Goal: Information Seeking & Learning: Learn about a topic

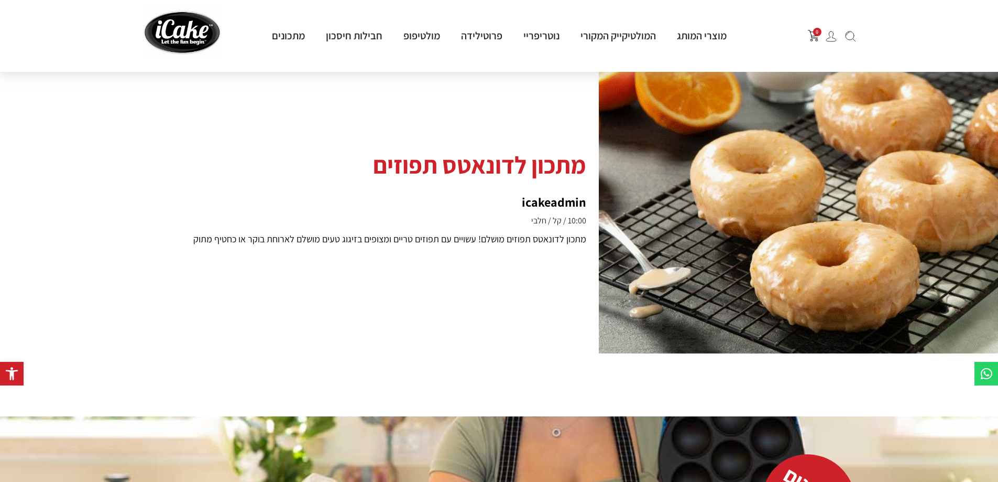
scroll to position [262, 0]
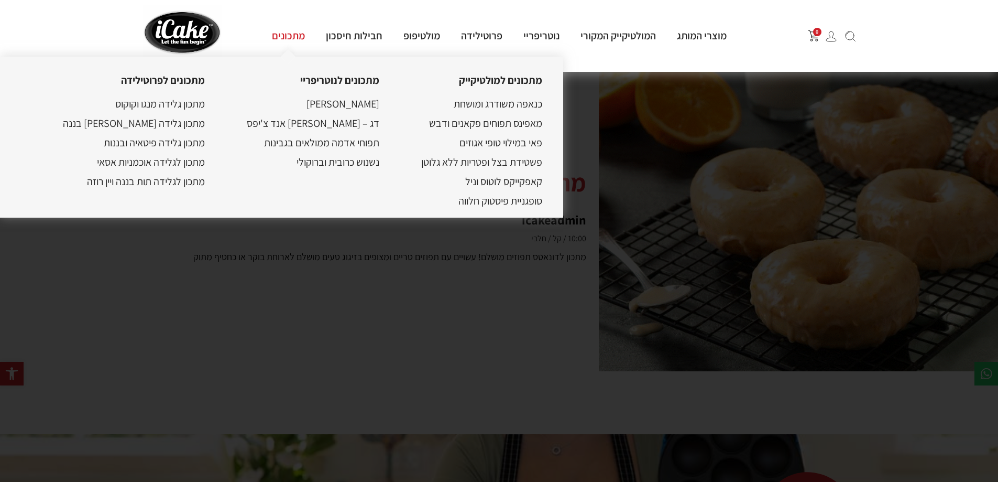
click at [287, 40] on link "מתכונים" at bounding box center [289, 36] width 54 height 14
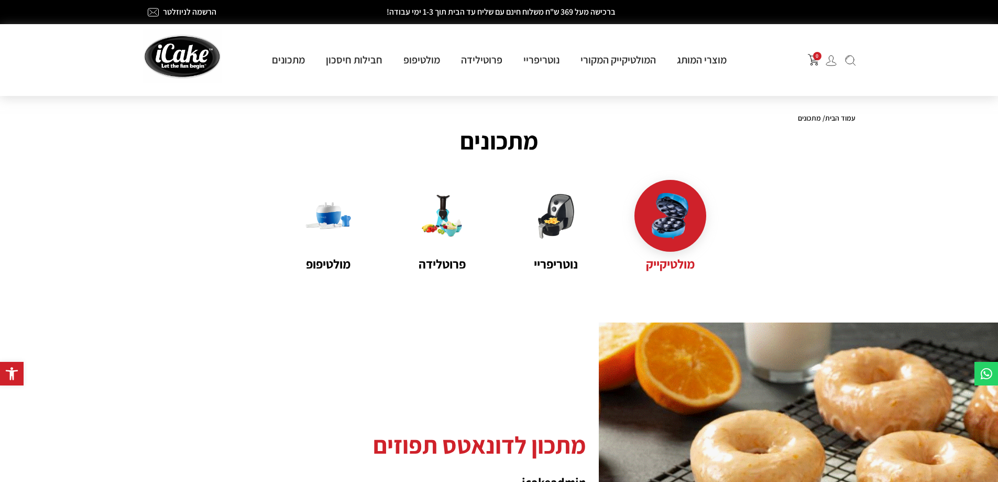
click at [683, 235] on img at bounding box center [671, 216] width 46 height 46
click at [659, 230] on img at bounding box center [671, 216] width 46 height 46
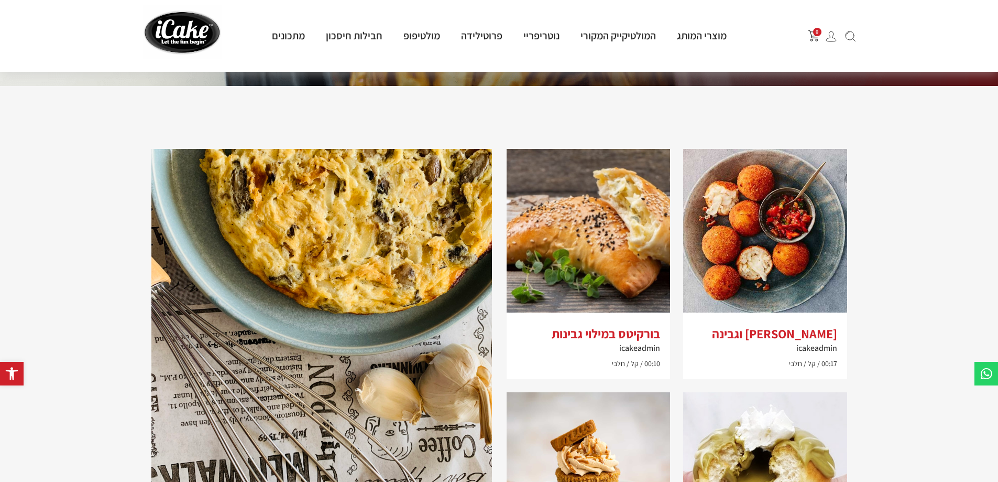
scroll to position [786, 0]
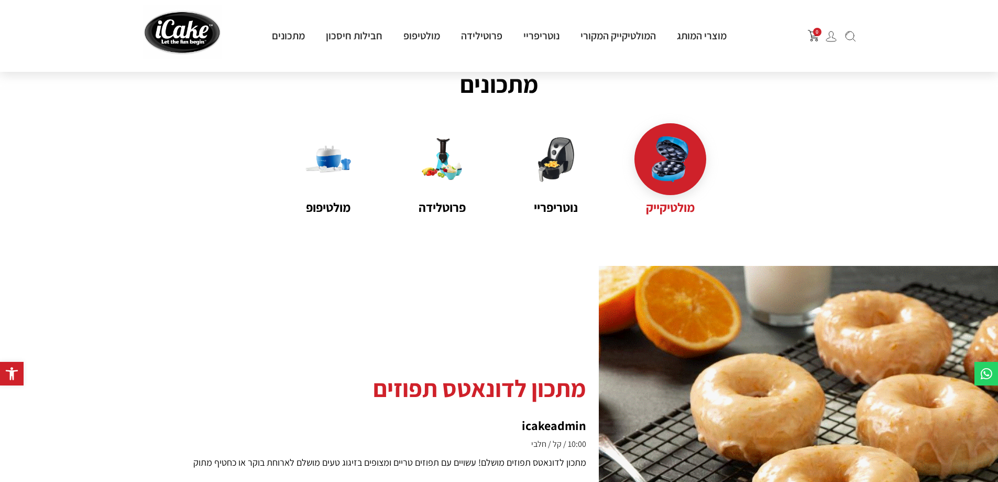
scroll to position [52, 0]
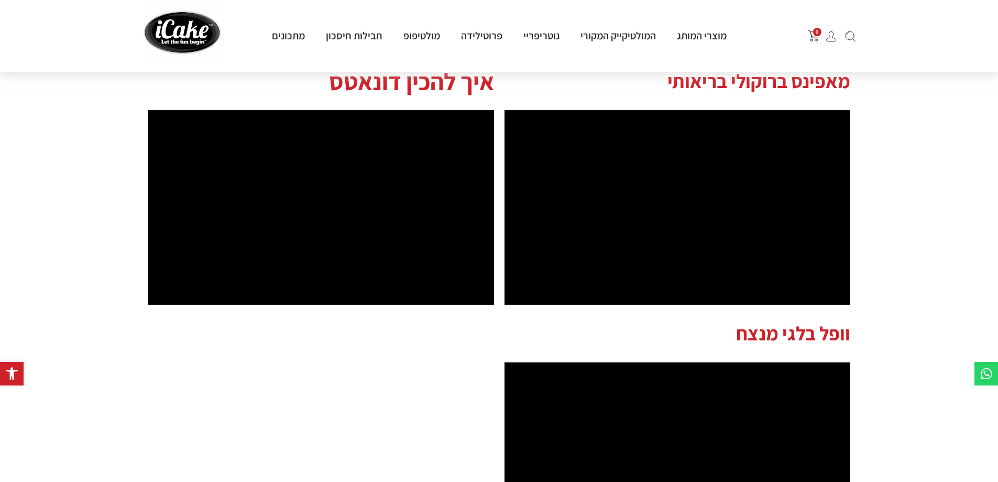
scroll to position [1101, 0]
